Goal: Information Seeking & Learning: Check status

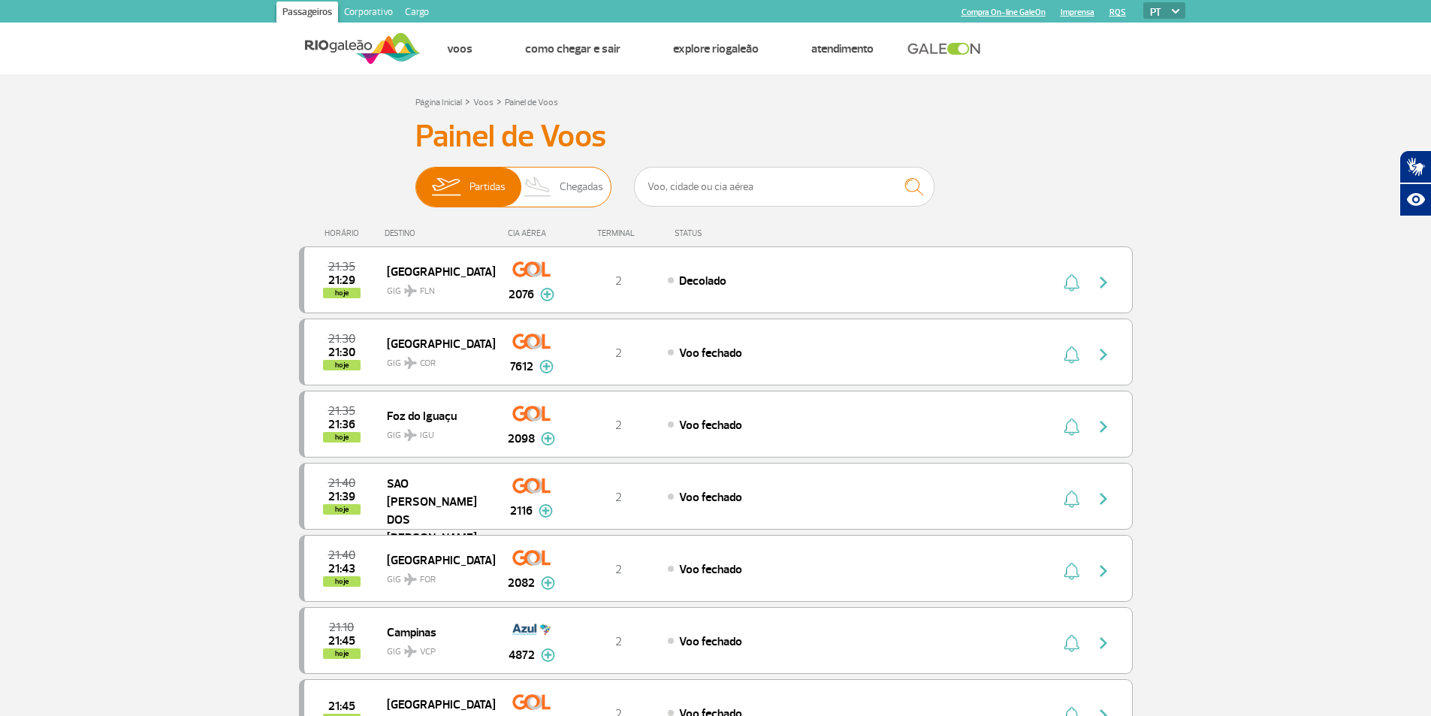
click at [581, 187] on span "Chegadas" at bounding box center [582, 186] width 44 height 39
click at [415, 180] on input "Partidas Chegadas" at bounding box center [415, 180] width 0 height 0
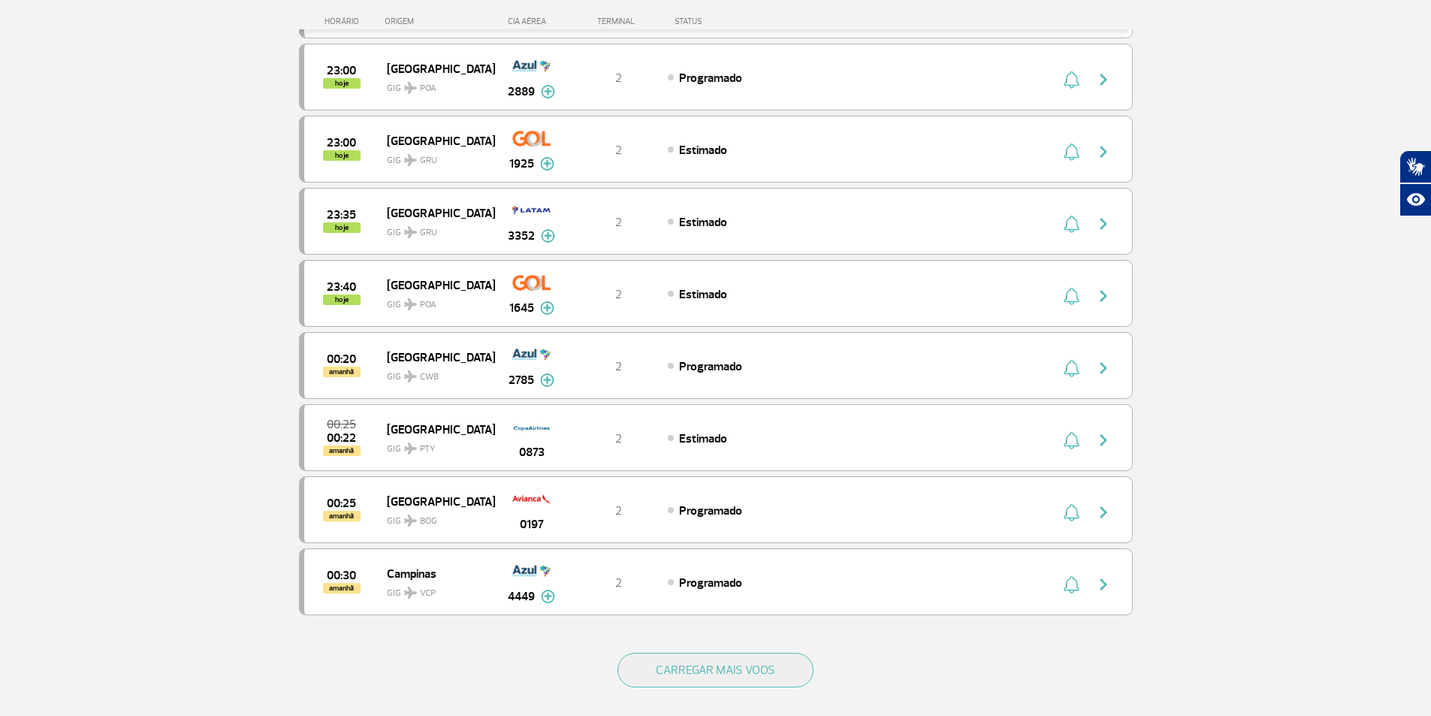
scroll to position [1112, 0]
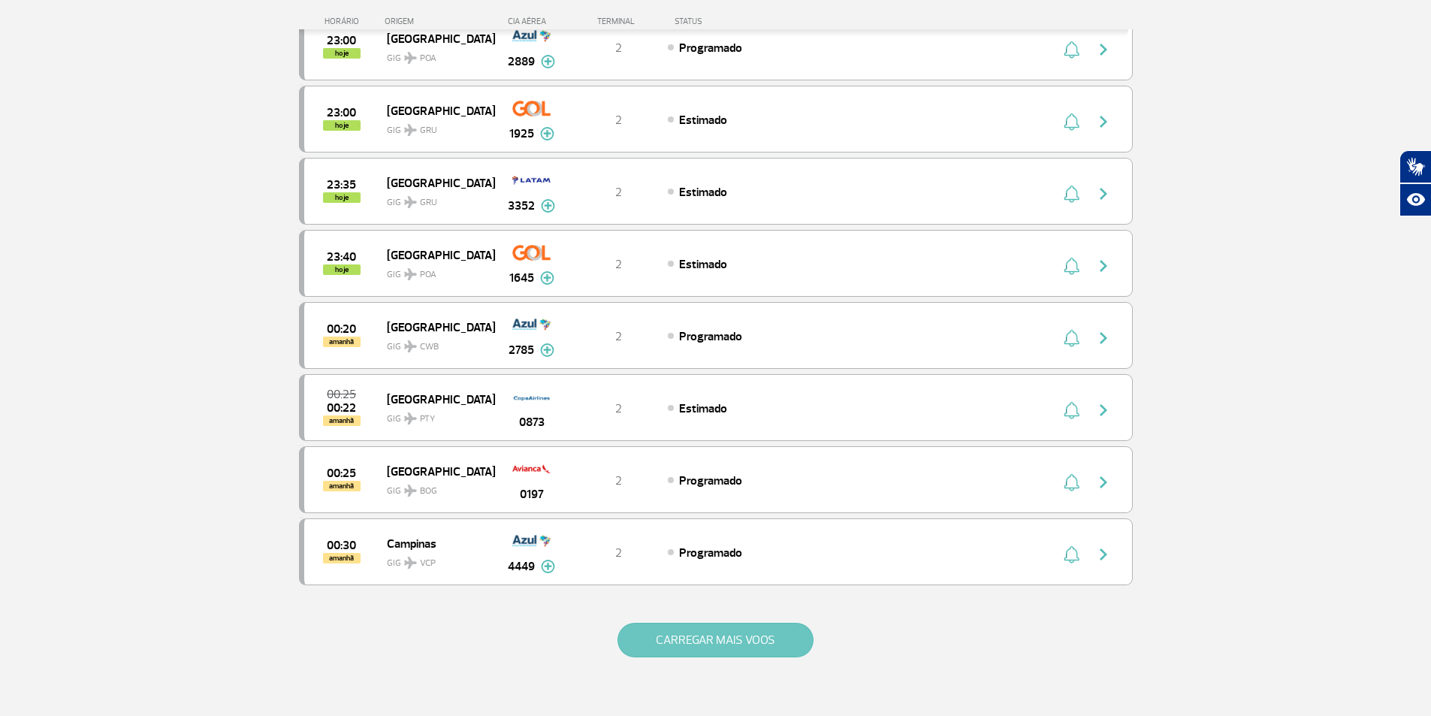
click at [732, 641] on button "CARREGAR MAIS VOOS" at bounding box center [715, 640] width 196 height 35
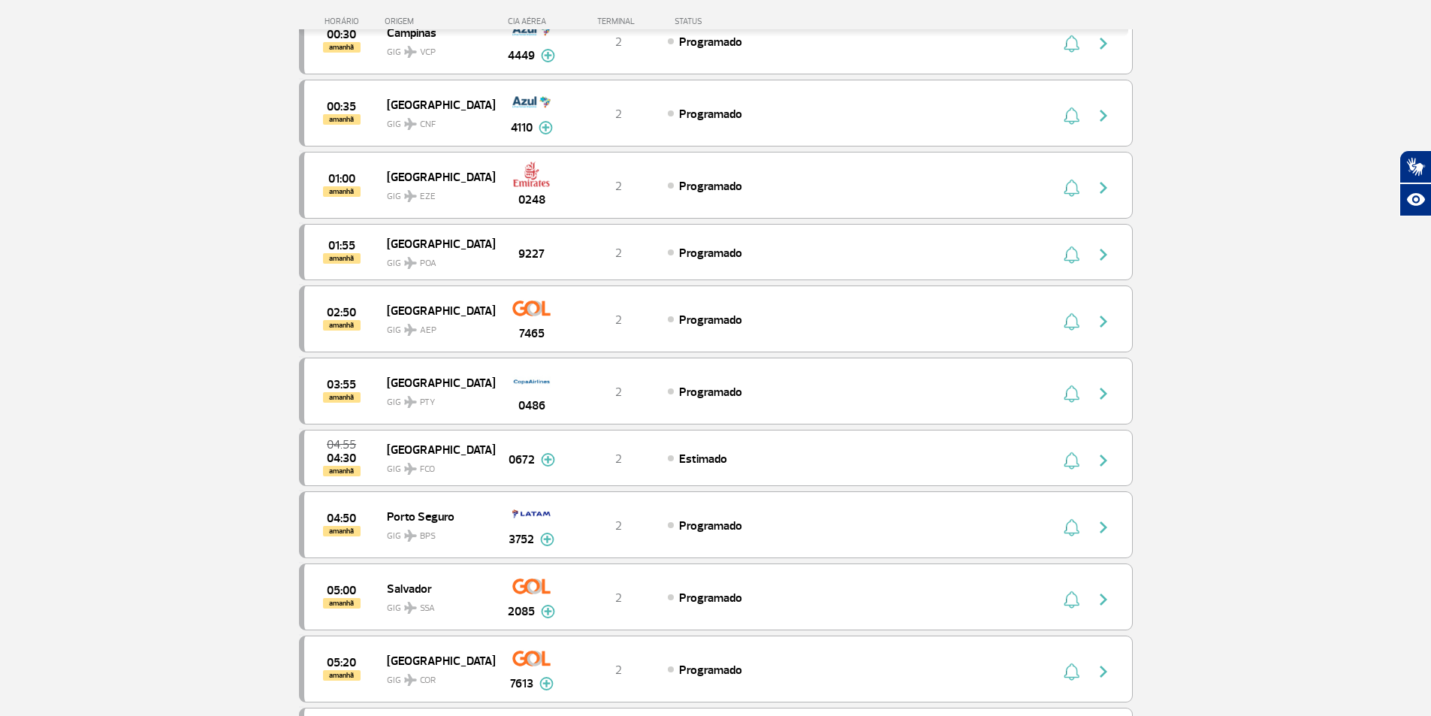
scroll to position [1652, 0]
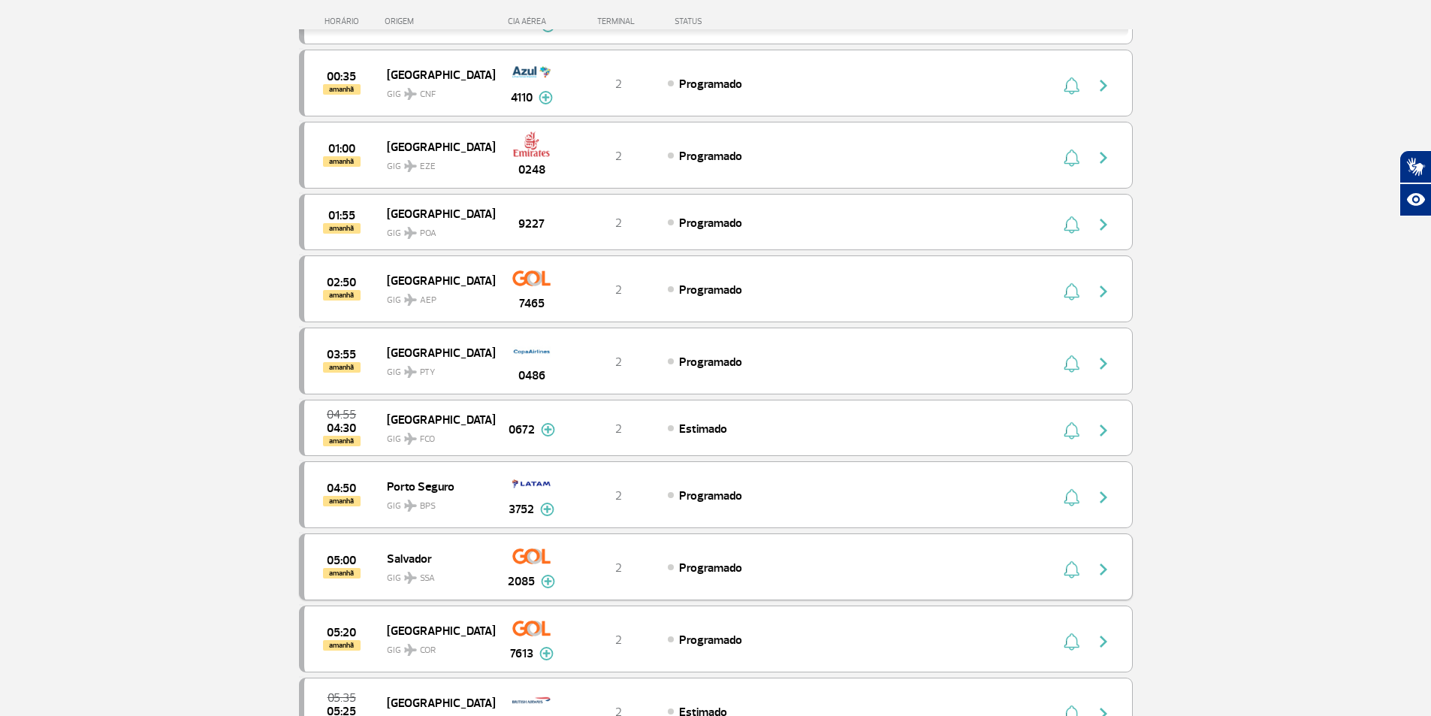
click at [714, 569] on span "Programado" at bounding box center [710, 567] width 63 height 15
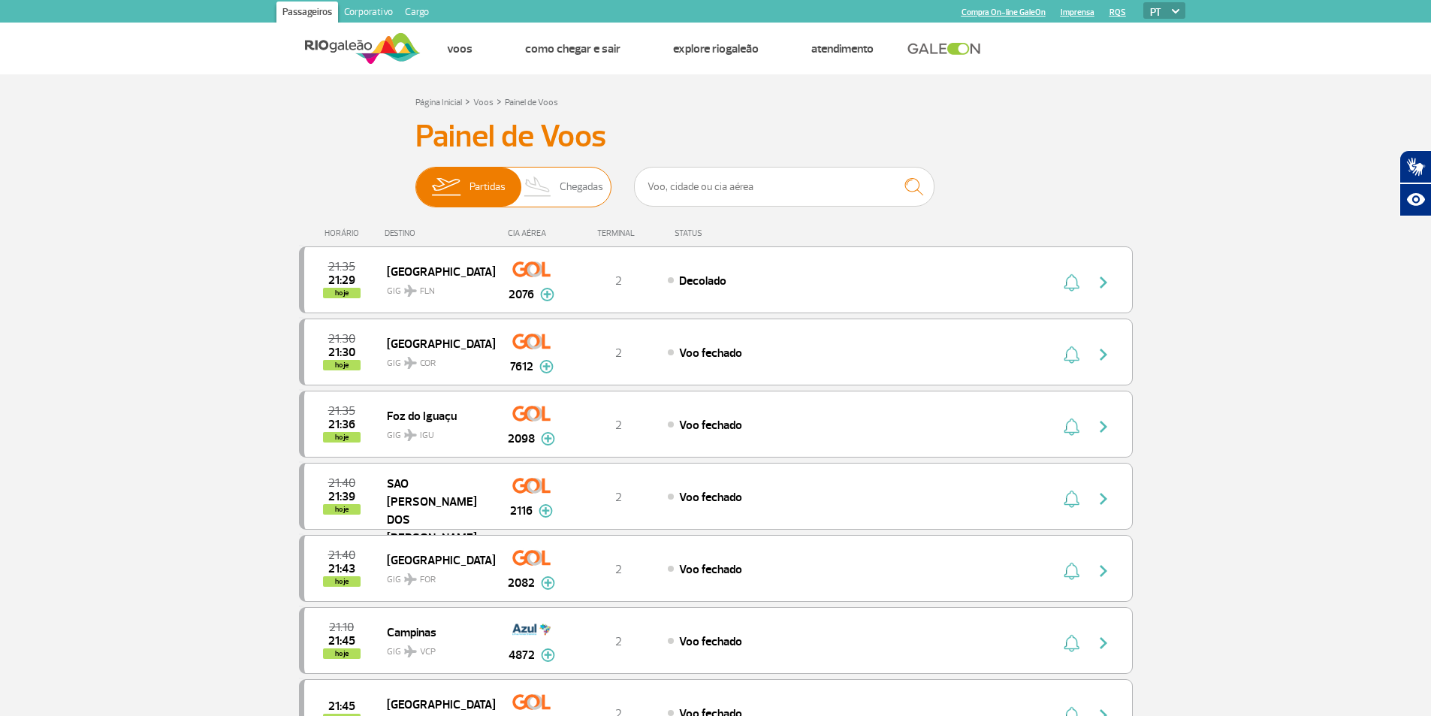
click at [580, 189] on span "Chegadas" at bounding box center [582, 186] width 44 height 39
click at [415, 180] on input "Partidas Chegadas" at bounding box center [415, 180] width 0 height 0
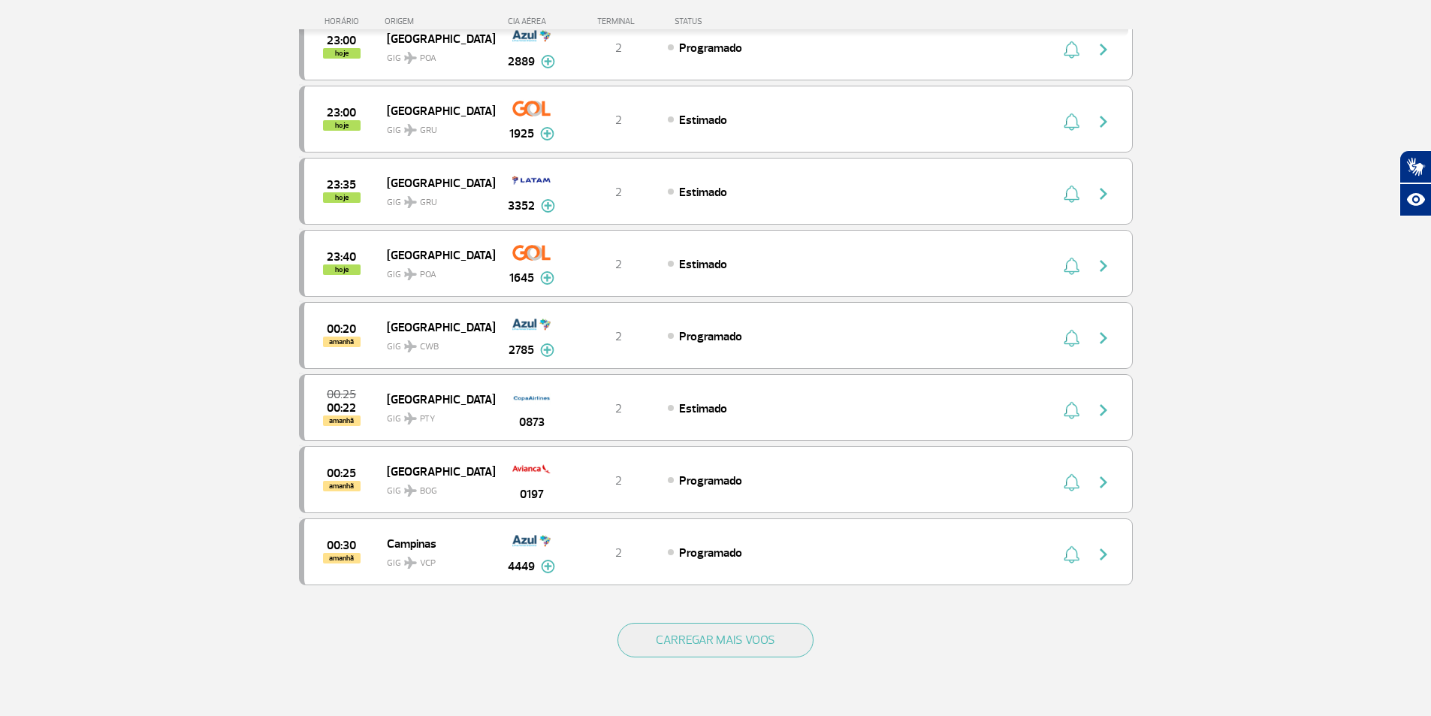
scroll to position [1142, 0]
